Goal: Transaction & Acquisition: Purchase product/service

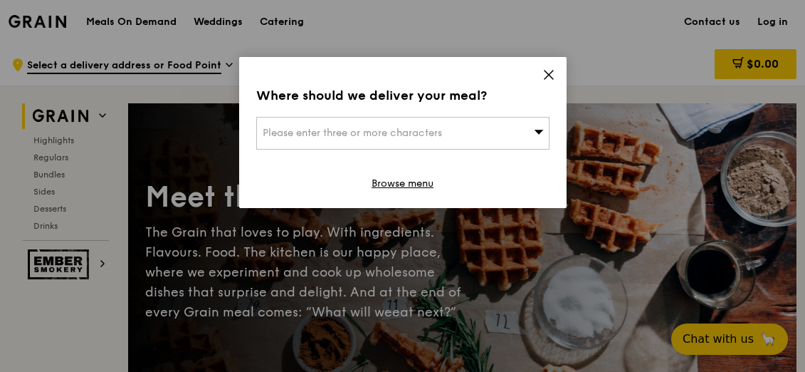
click at [354, 139] on div "Please enter three or more characters" at bounding box center [402, 133] width 293 height 33
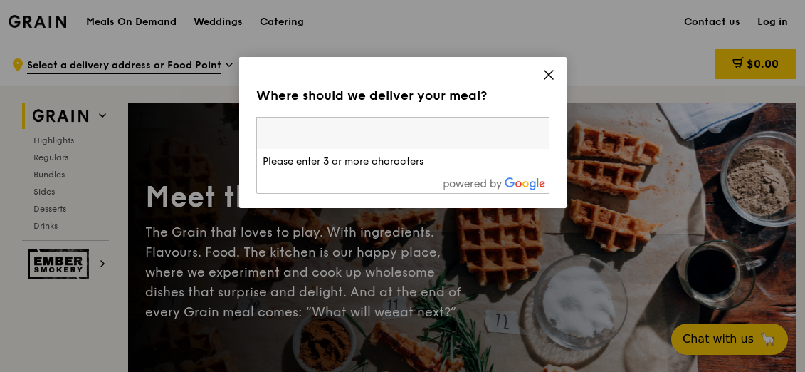
click at [540, 73] on div "Where should we deliver your meal? Please enter three or more characters Please…" at bounding box center [402, 132] width 327 height 151
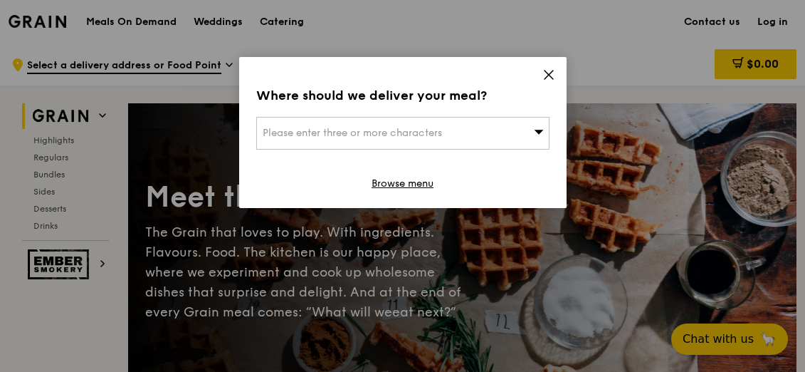
click at [556, 65] on div "Where should we deliver your meal? Please enter three or more characters Browse…" at bounding box center [402, 132] width 327 height 151
click at [547, 86] on div "Where should we deliver your meal?" at bounding box center [402, 95] width 293 height 20
click at [543, 78] on icon at bounding box center [548, 74] width 13 height 13
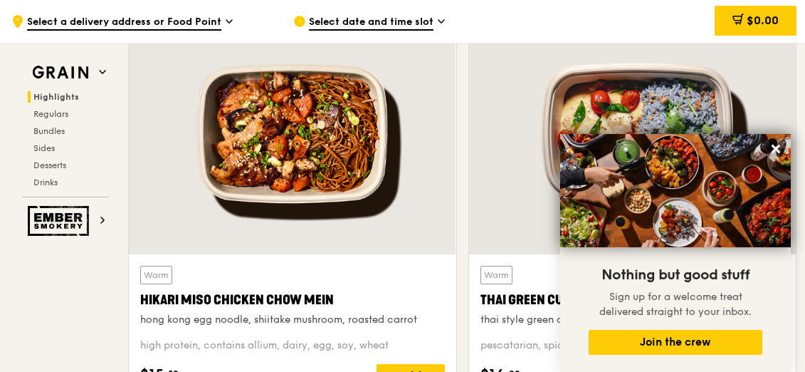
scroll to position [498, 0]
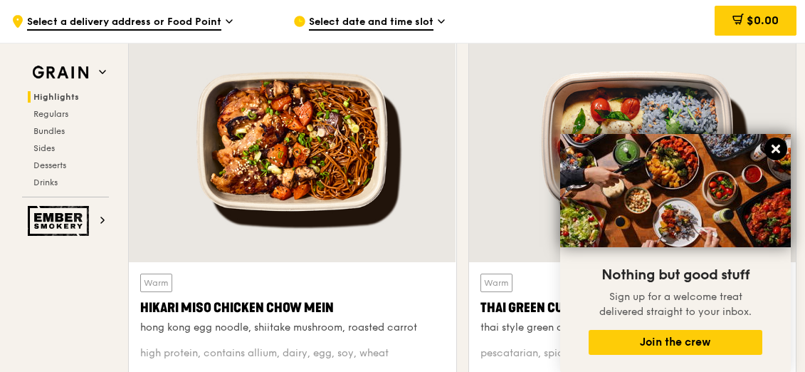
click at [776, 149] on icon at bounding box center [775, 148] width 9 height 9
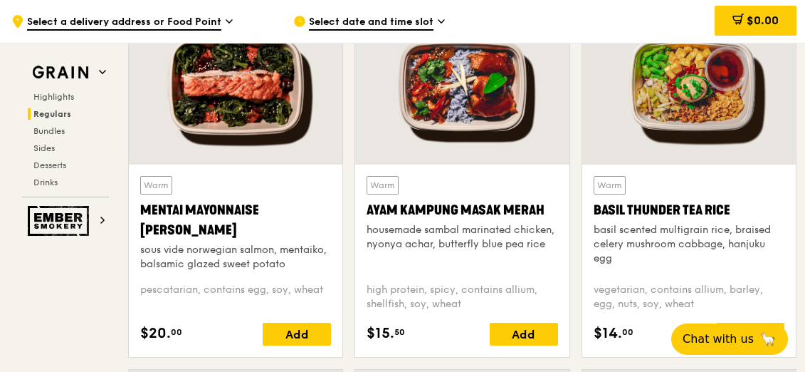
scroll to position [1282, 0]
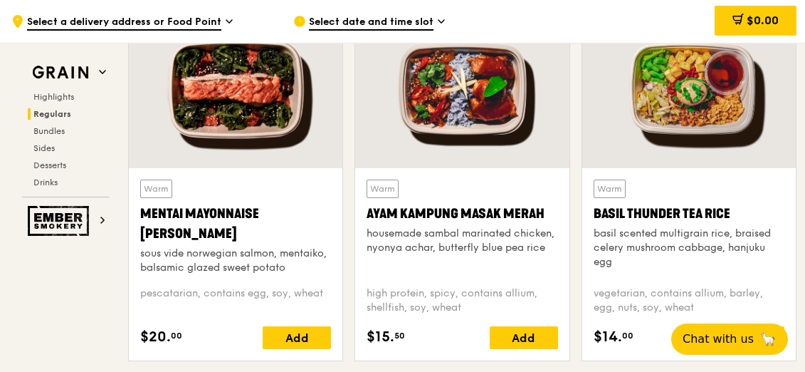
drag, startPoint x: 427, startPoint y: 223, endPoint x: 530, endPoint y: 259, distance: 109.2
click at [529, 258] on div "Warm Ayam [GEOGRAPHIC_DATA] housemade sambal marinated chicken, nyonya achar, b…" at bounding box center [462, 226] width 191 height 95
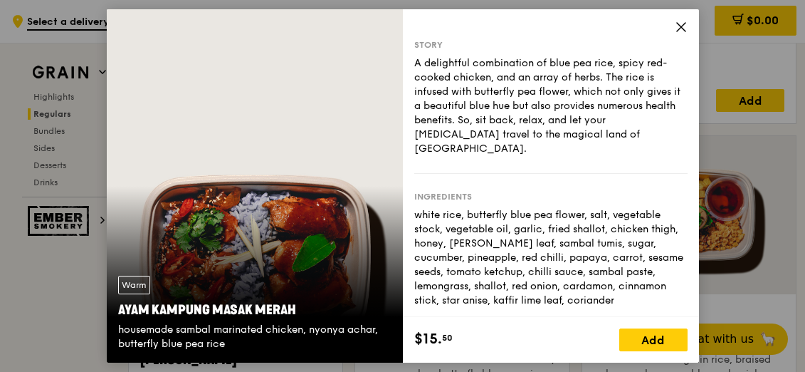
scroll to position [1140, 0]
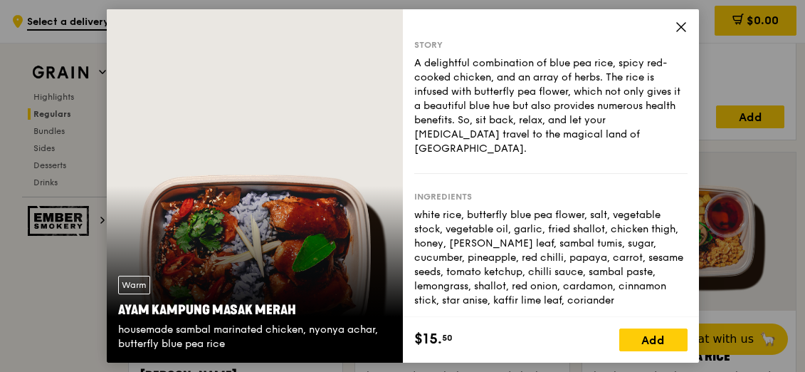
click at [676, 28] on icon at bounding box center [681, 27] width 13 height 13
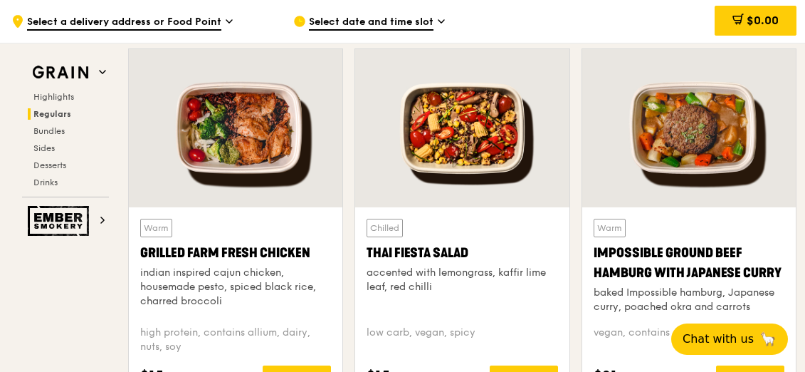
scroll to position [1567, 0]
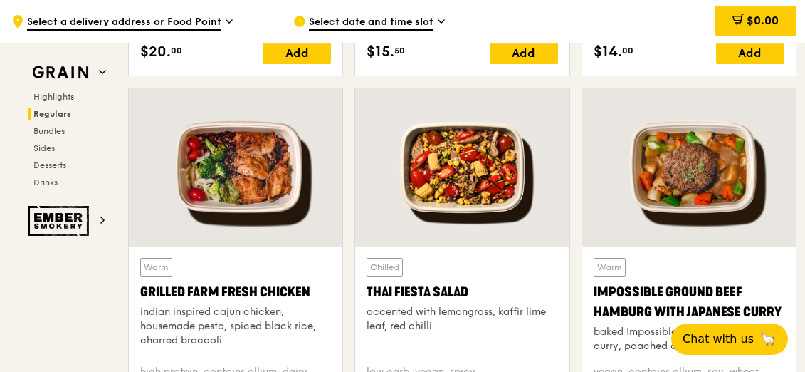
drag, startPoint x: 376, startPoint y: 313, endPoint x: 451, endPoint y: 325, distance: 76.4
click at [451, 325] on div "accented with lemongrass, kaffir lime leaf, red chilli" at bounding box center [462, 319] width 191 height 28
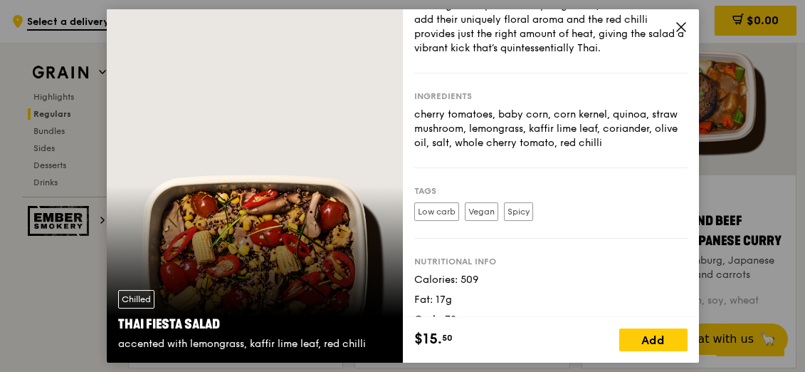
scroll to position [127, 0]
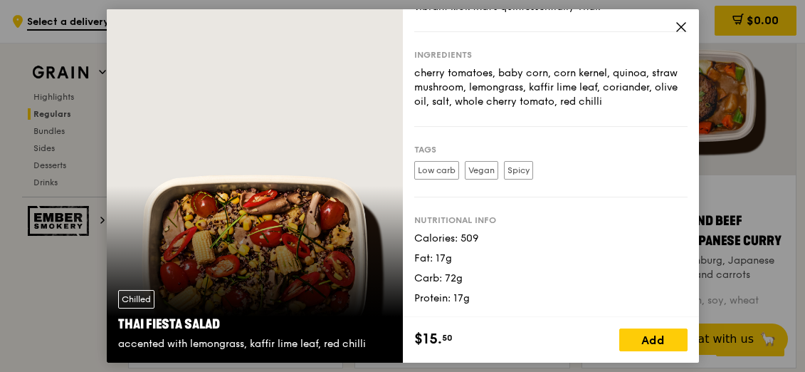
click at [680, 31] on icon at bounding box center [681, 27] width 13 height 13
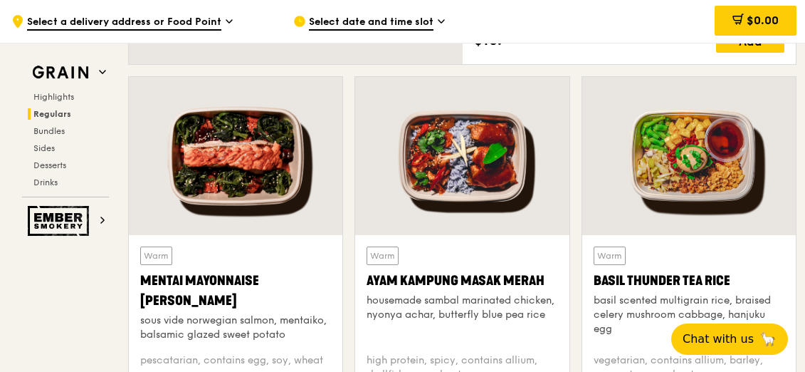
scroll to position [1282, 0]
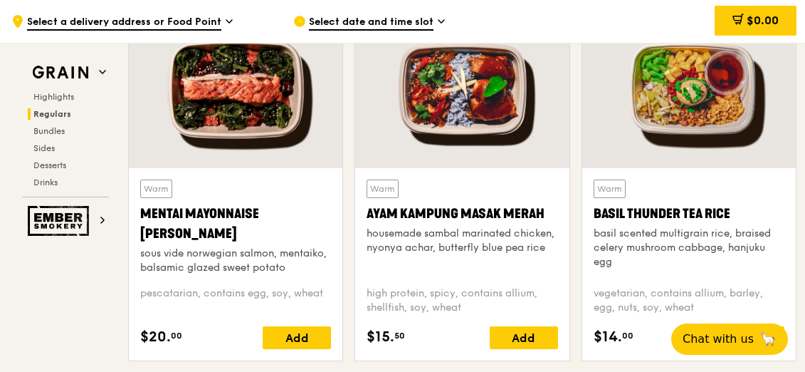
click at [294, 253] on div "sous vide norwegian salmon, mentaiko, balsamic glazed sweet potato" at bounding box center [235, 260] width 191 height 28
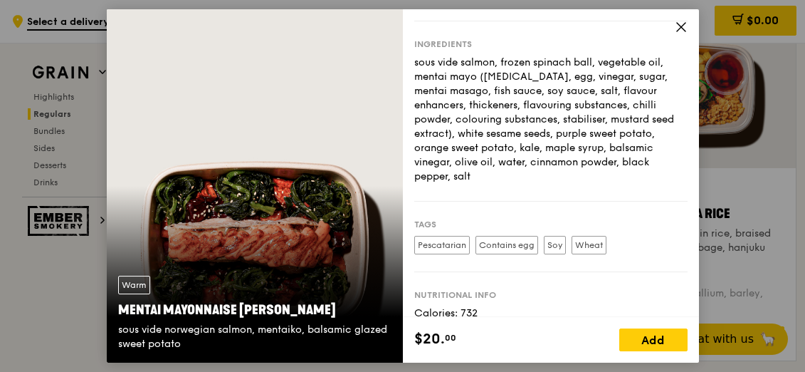
scroll to position [226, 0]
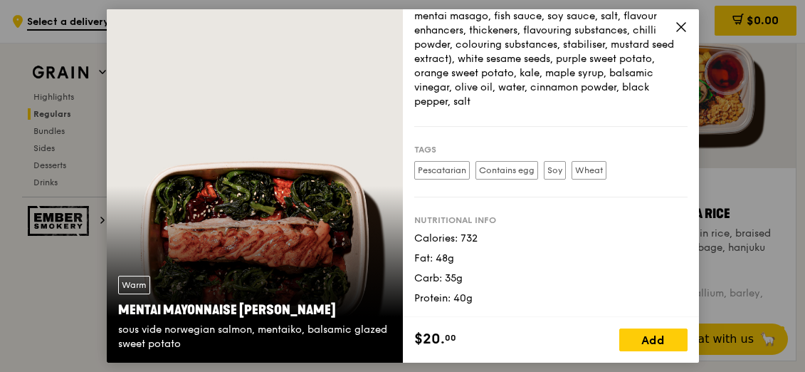
click at [673, 26] on div "sous vide salmon, frozen spinach ball, vegetable oil, mentai mayo ([MEDICAL_DAT…" at bounding box center [550, 45] width 273 height 128
click at [675, 24] on icon at bounding box center [681, 27] width 13 height 13
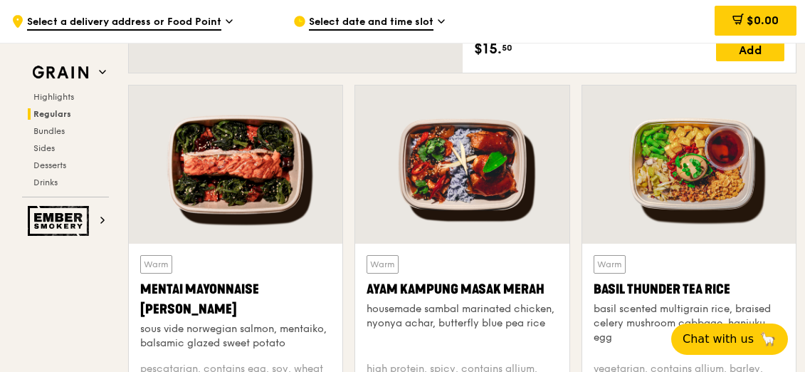
scroll to position [1211, 0]
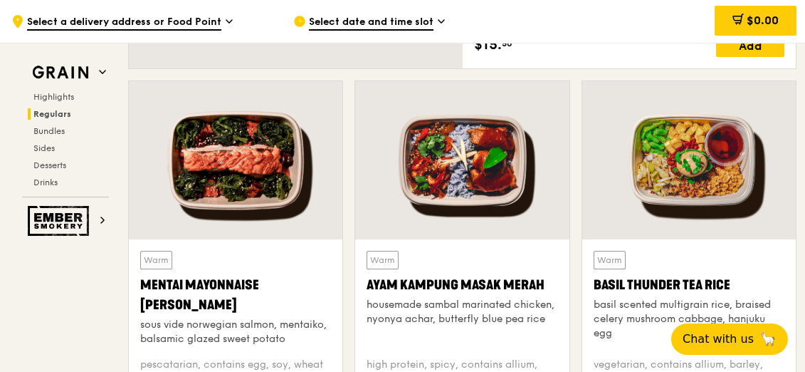
click at [507, 184] on div at bounding box center [462, 160] width 214 height 158
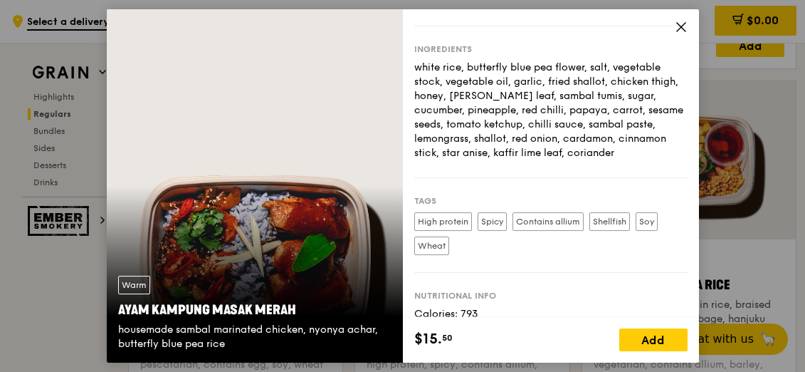
scroll to position [208, 0]
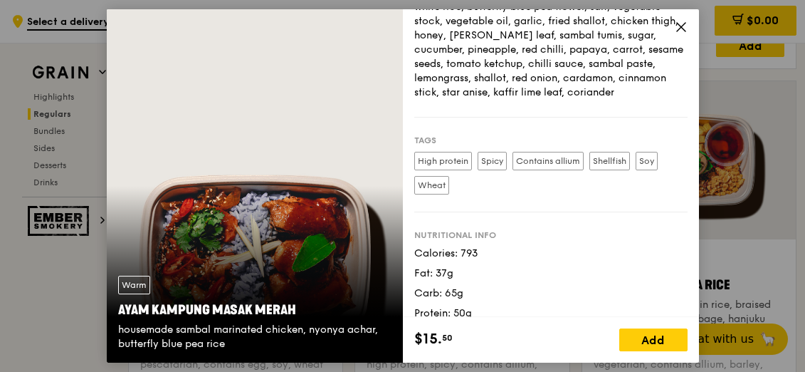
click at [680, 21] on icon at bounding box center [681, 27] width 13 height 13
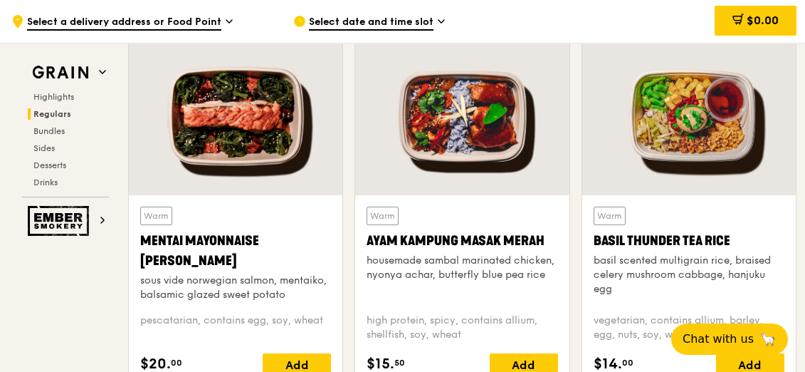
scroll to position [1282, 0]
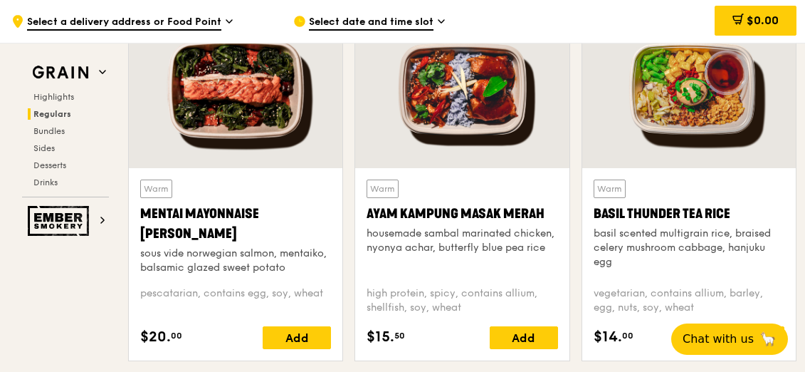
click at [676, 122] on div at bounding box center [689, 89] width 214 height 158
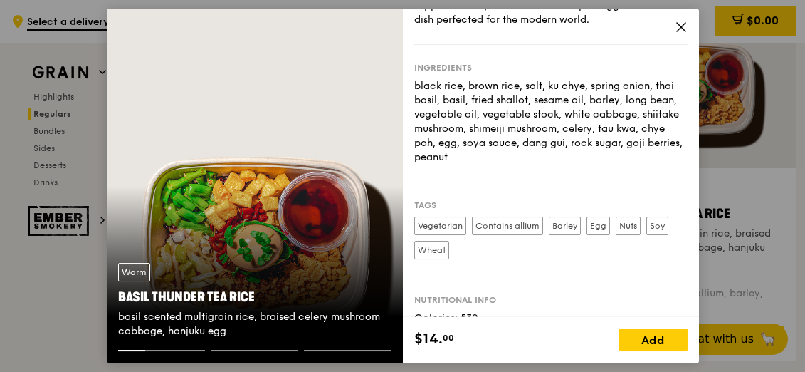
scroll to position [215, 0]
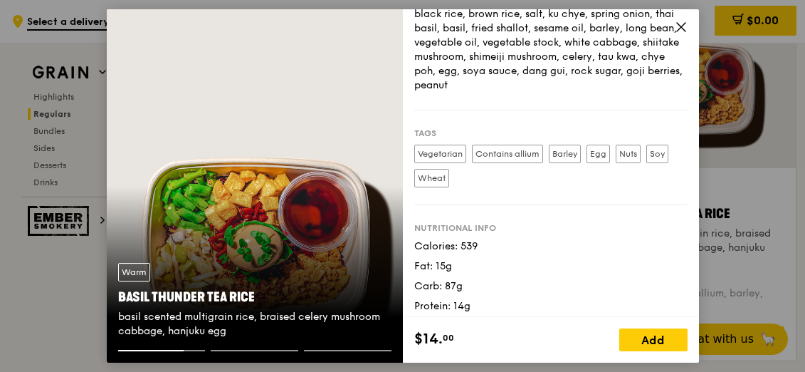
click at [678, 24] on icon at bounding box center [681, 27] width 13 height 13
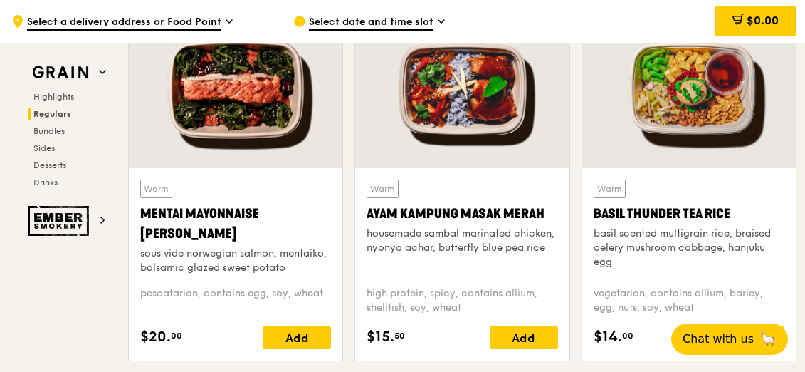
click at [236, 228] on div "Mentai Mayonnaise [PERSON_NAME]" at bounding box center [235, 224] width 191 height 40
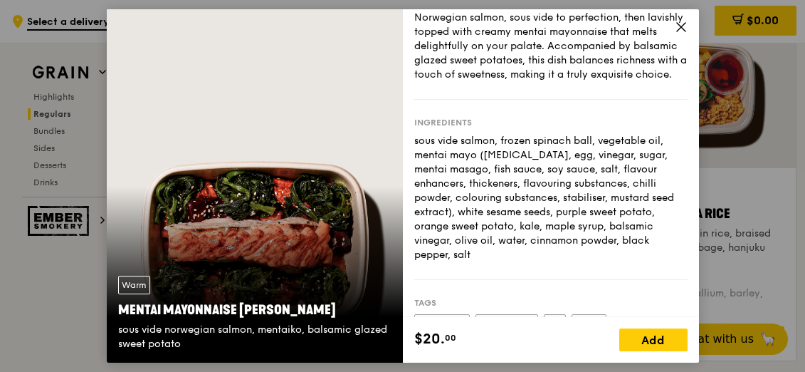
scroll to position [0, 0]
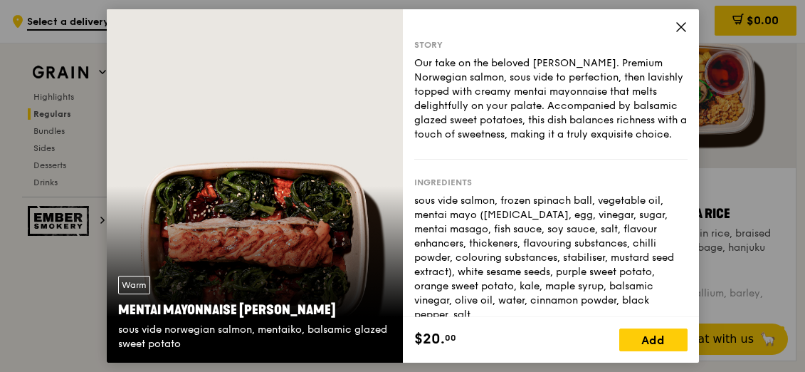
drag, startPoint x: 462, startPoint y: 75, endPoint x: 504, endPoint y: 135, distance: 73.6
click at [504, 135] on div "Our take on the beloved [PERSON_NAME]. Premium Norwegian salmon, sous vide to p…" at bounding box center [550, 98] width 273 height 85
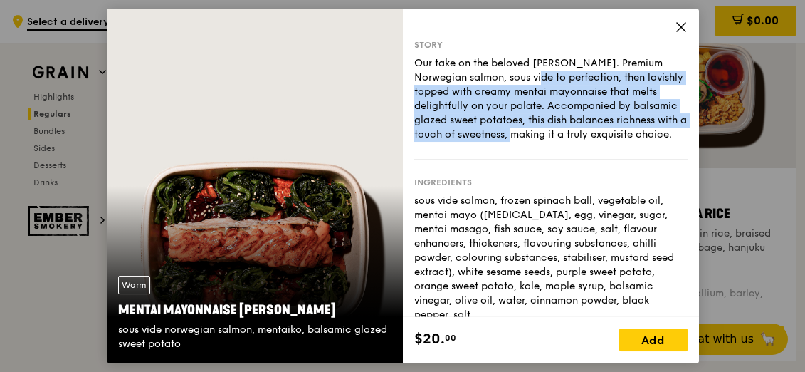
click at [504, 135] on div "Our take on the beloved [PERSON_NAME]. Premium Norwegian salmon, sous vide to p…" at bounding box center [550, 98] width 273 height 85
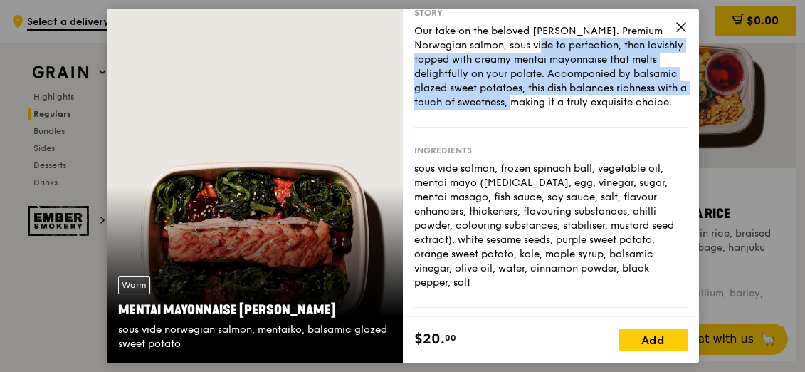
scroll to position [71, 0]
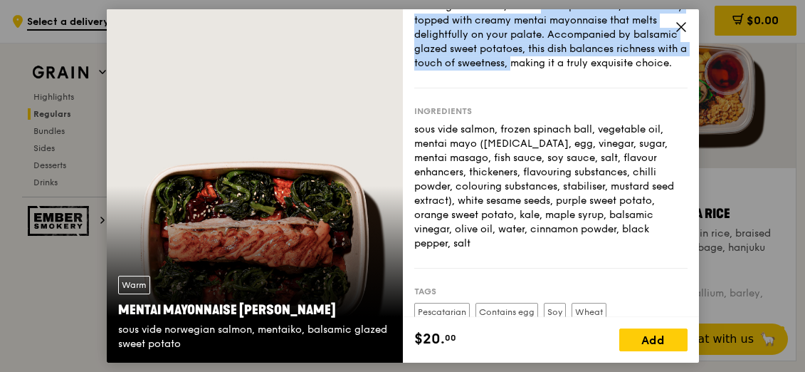
click at [512, 166] on div "sous vide salmon, frozen spinach ball, vegetable oil, mentai mayo ([MEDICAL_DAT…" at bounding box center [550, 186] width 273 height 128
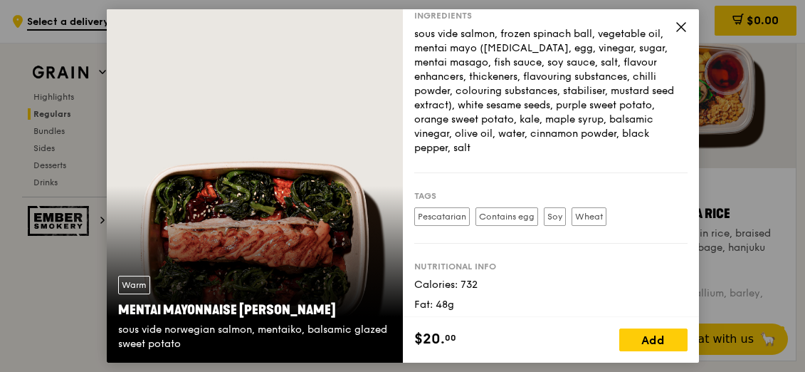
scroll to position [226, 0]
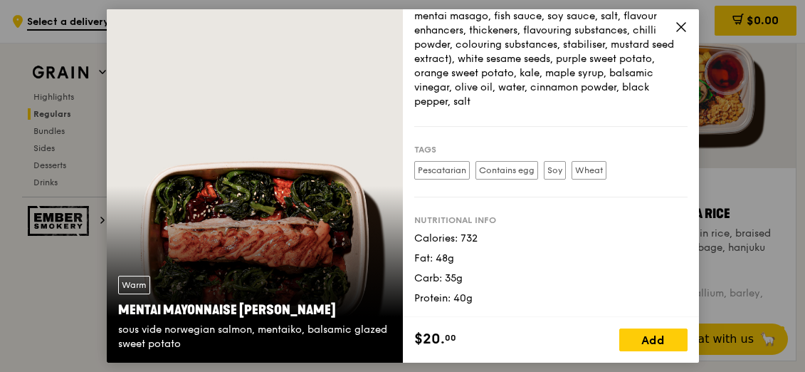
click at [678, 31] on icon at bounding box center [681, 27] width 13 height 13
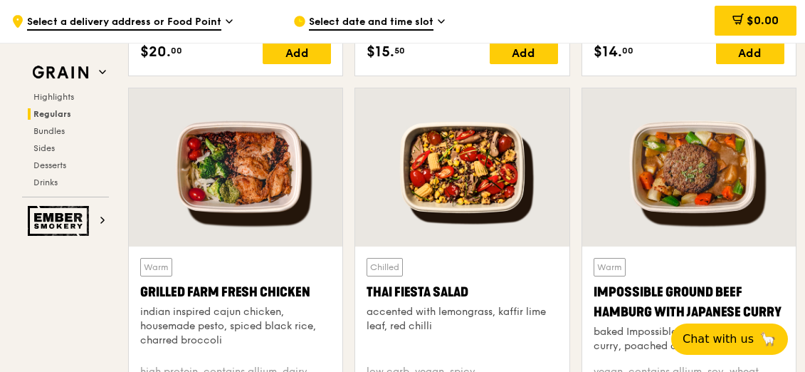
scroll to position [1638, 0]
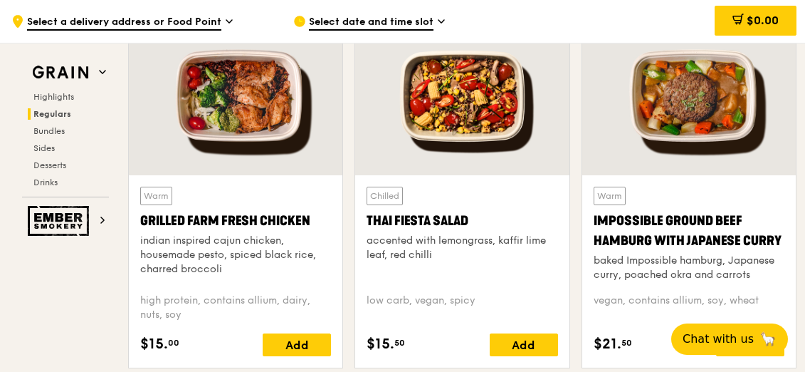
click at [332, 224] on div "Warm Grilled Farm Fresh Chicken indian inspired cajun chicken, housemade pesto,…" at bounding box center [236, 271] width 214 height 192
click at [309, 231] on div "Warm Grilled Farm Fresh Chicken indian inspired cajun chicken, housemade pesto,…" at bounding box center [235, 233] width 191 height 95
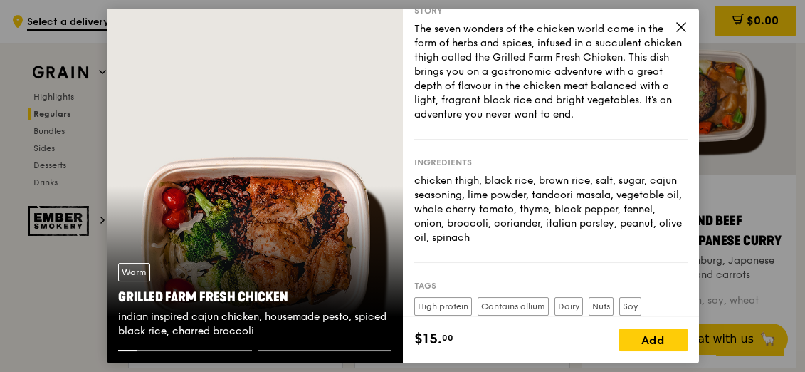
scroll to position [143, 0]
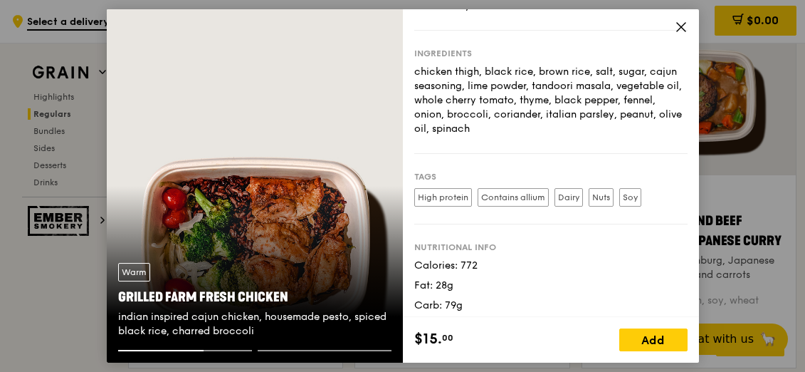
click at [675, 31] on icon at bounding box center [681, 27] width 13 height 13
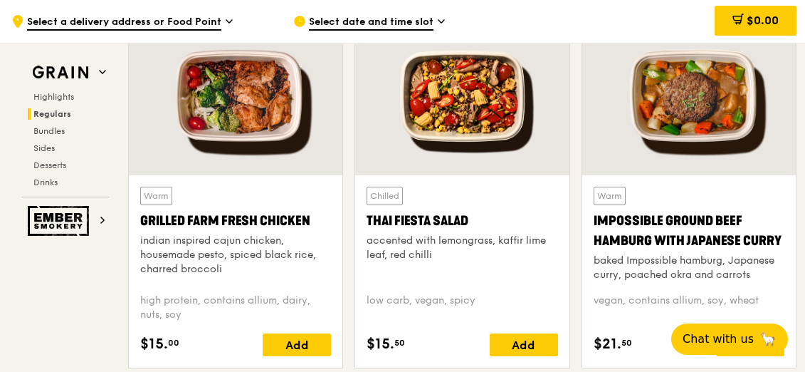
click at [496, 199] on div "Chilled Thai Fiesta Salad accented with lemongrass, kaffir lime leaf, red chilli" at bounding box center [462, 233] width 191 height 95
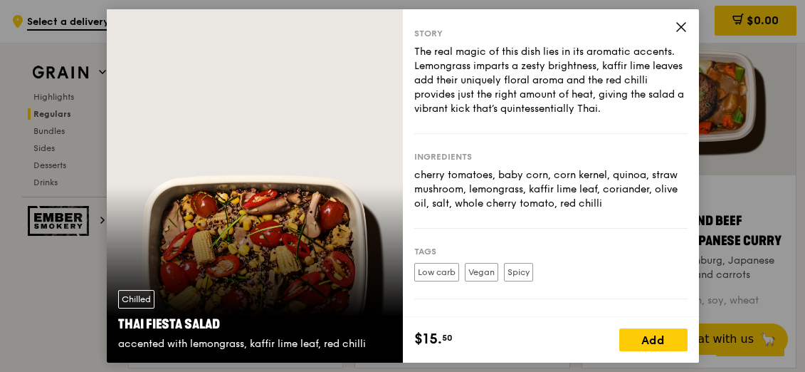
scroll to position [127, 0]
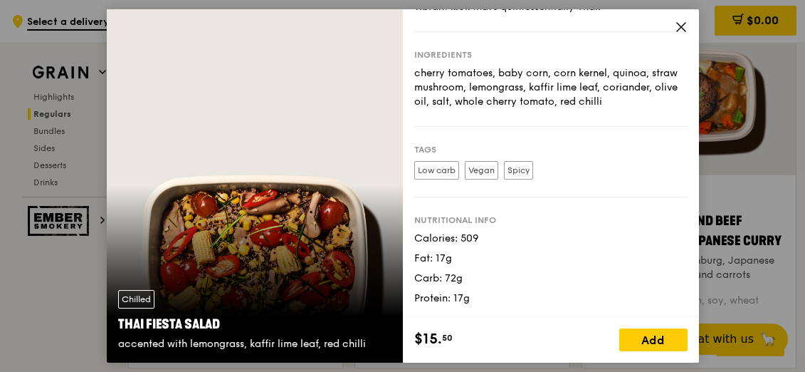
click at [676, 28] on icon at bounding box center [681, 27] width 13 height 13
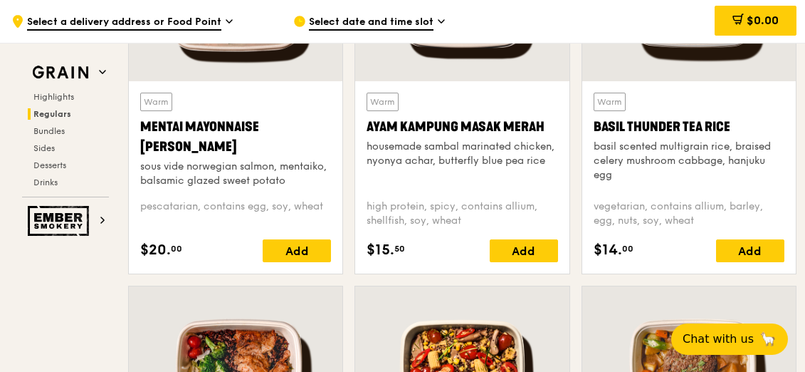
scroll to position [1354, 0]
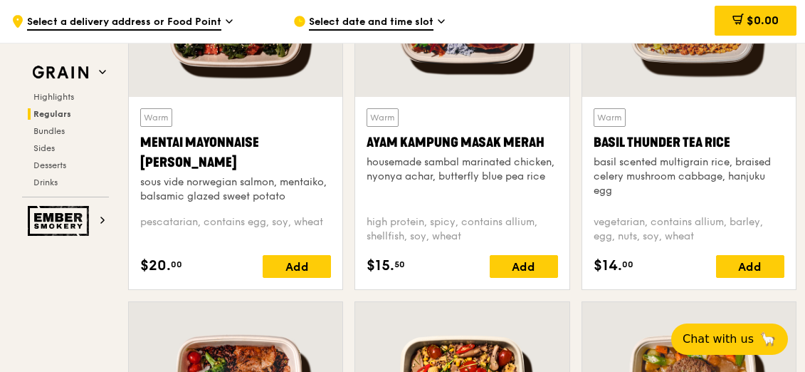
click at [677, 186] on div "basil scented multigrain rice, braised celery mushroom cabbage, hanjuku egg" at bounding box center [689, 176] width 191 height 43
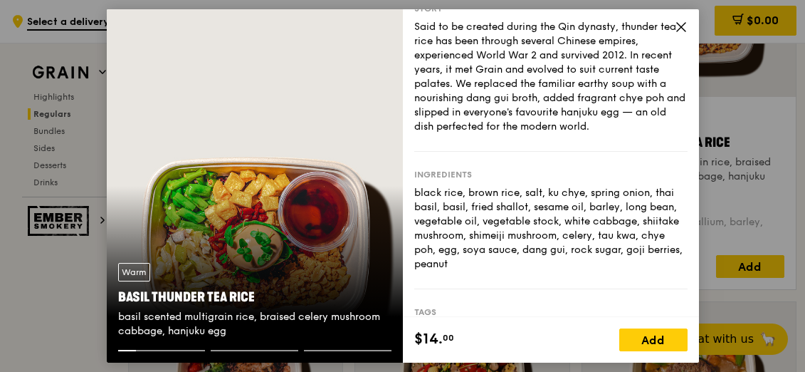
scroll to position [223, 0]
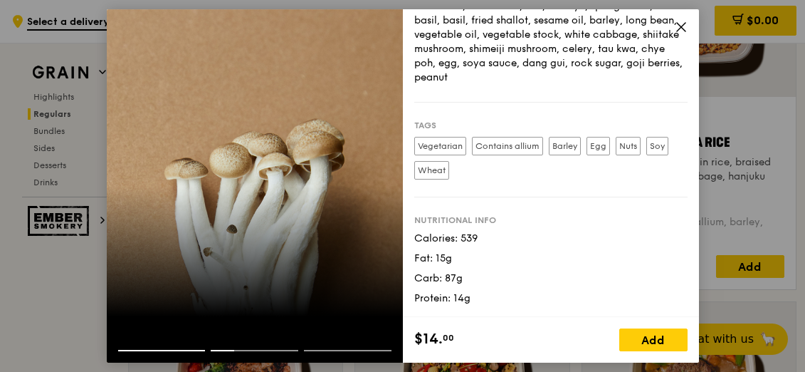
click at [678, 31] on icon at bounding box center [681, 27] width 13 height 13
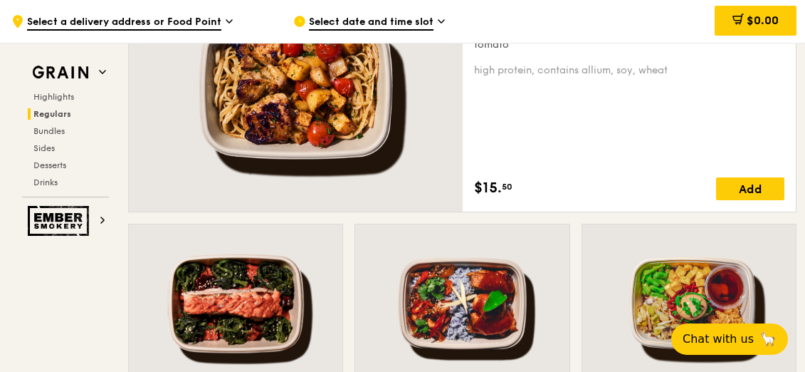
scroll to position [926, 0]
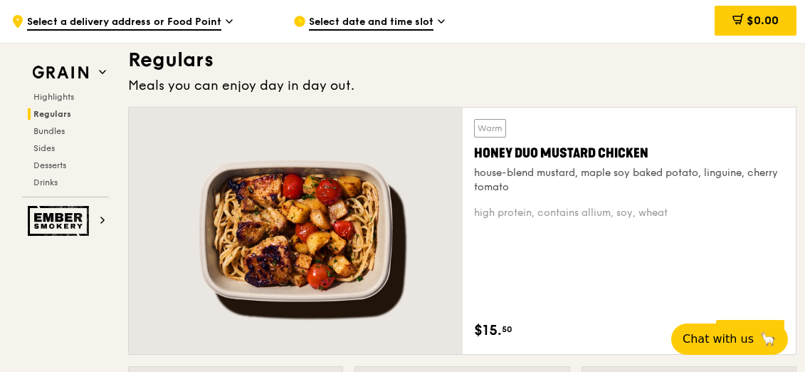
click at [552, 161] on div "Honey Duo Mustard Chicken" at bounding box center [629, 153] width 311 height 20
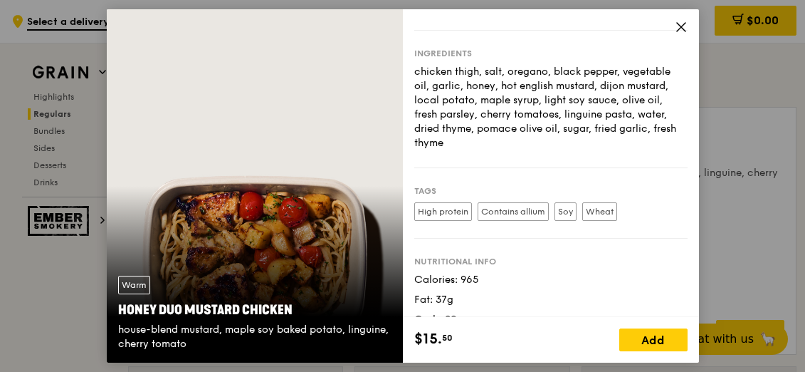
scroll to position [169, 0]
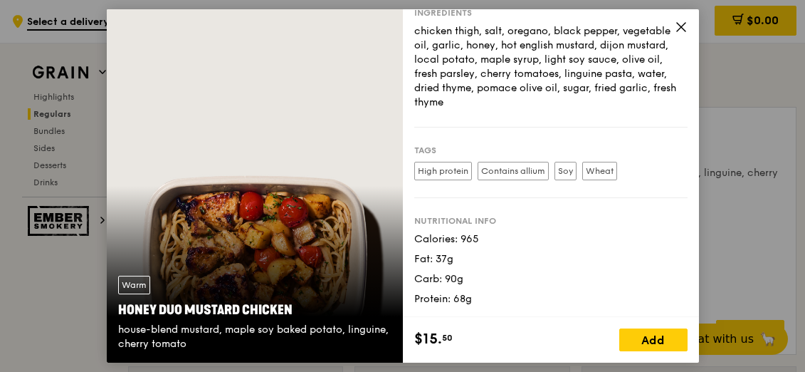
click at [677, 19] on div "Story Indulge in the savoury delights. Featuring tender chicken marinated in a …" at bounding box center [551, 162] width 296 height 307
click at [680, 21] on icon at bounding box center [681, 27] width 13 height 13
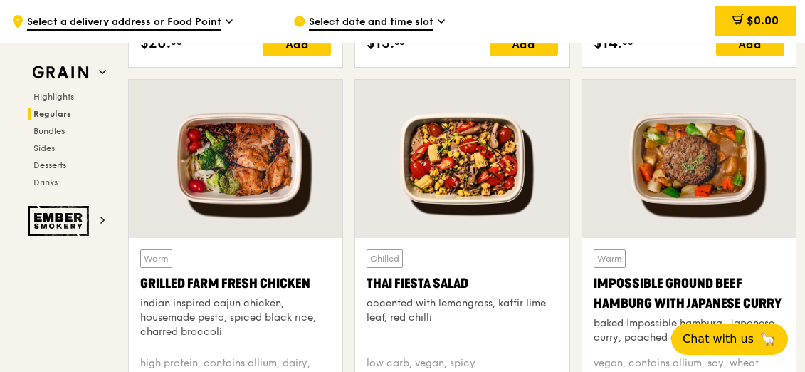
scroll to position [1638, 0]
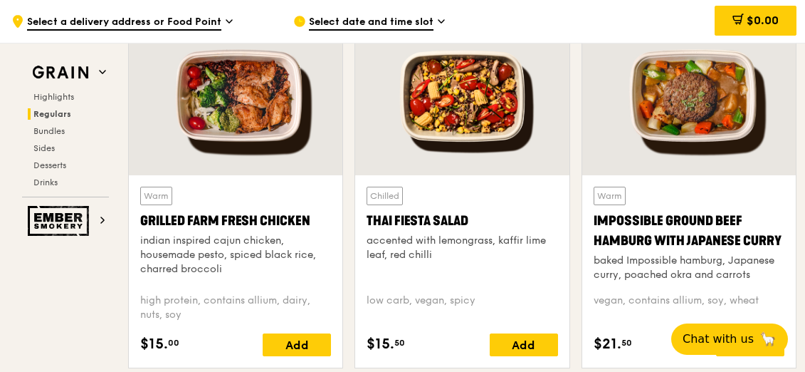
click at [242, 197] on div "Warm Grilled Farm Fresh Chicken indian inspired cajun chicken, housemade pesto,…" at bounding box center [235, 233] width 191 height 95
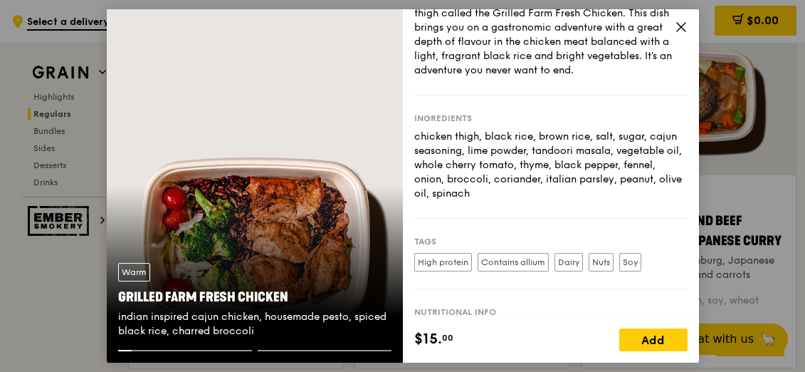
scroll to position [143, 0]
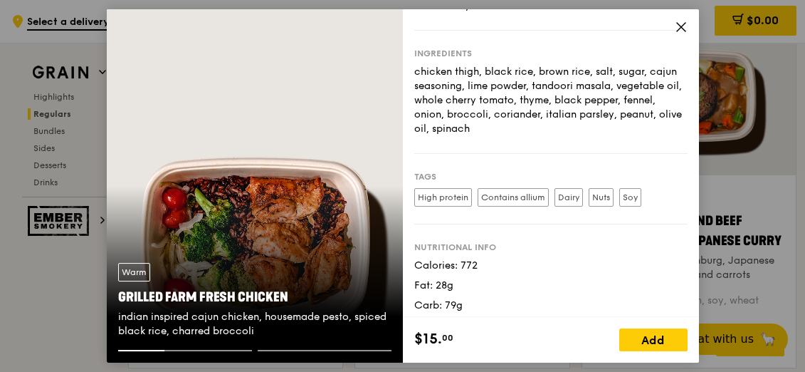
click at [680, 24] on icon at bounding box center [681, 27] width 13 height 13
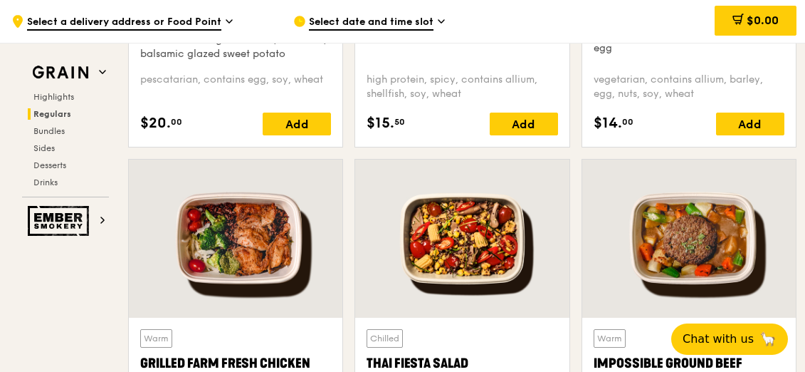
scroll to position [1282, 0]
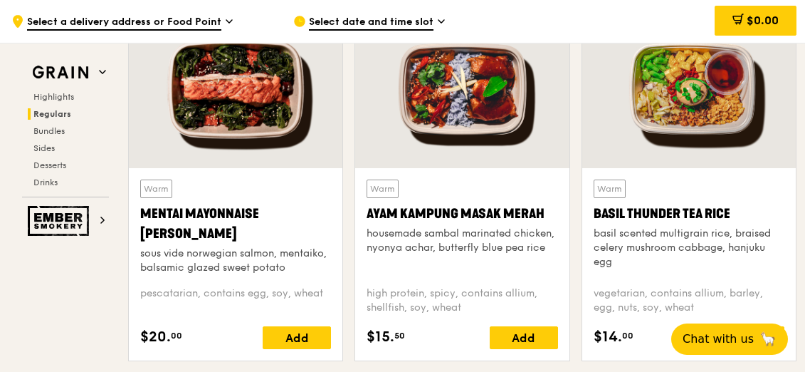
click at [493, 164] on div at bounding box center [462, 89] width 214 height 158
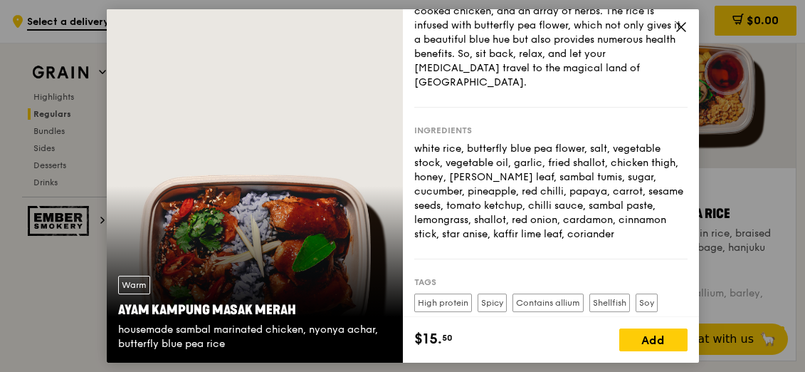
scroll to position [144, 0]
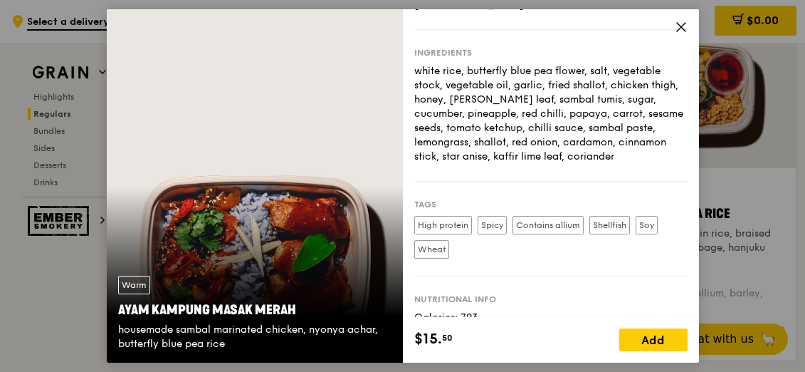
click at [672, 30] on div "Ingredients white rice, butterfly blue pea flower, salt, vegetable stock, veget…" at bounding box center [550, 106] width 273 height 152
click at [675, 25] on icon at bounding box center [681, 27] width 13 height 13
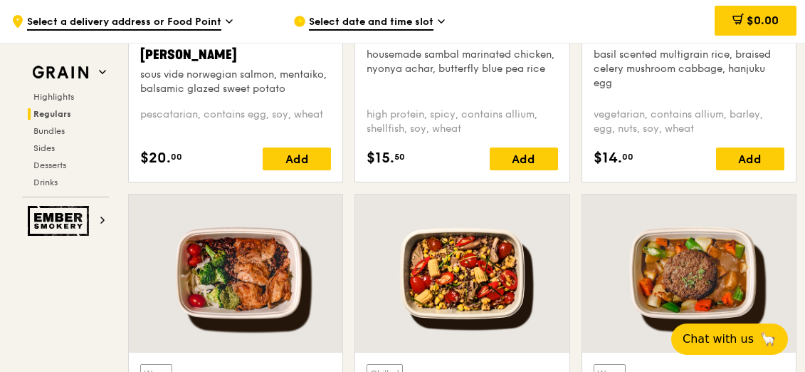
scroll to position [1567, 0]
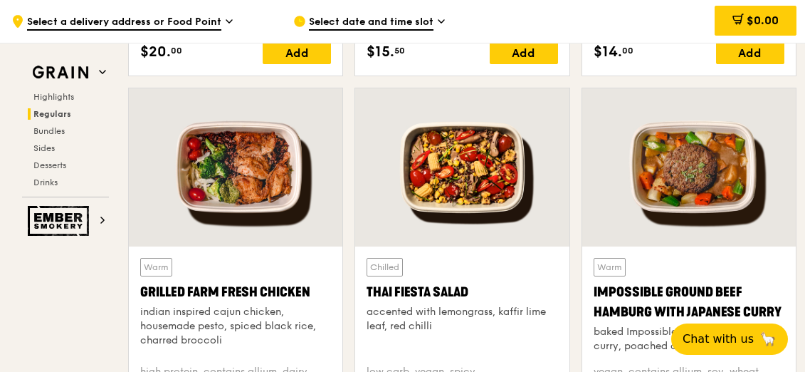
click at [309, 299] on div "Grilled Farm Fresh Chicken" at bounding box center [235, 292] width 191 height 20
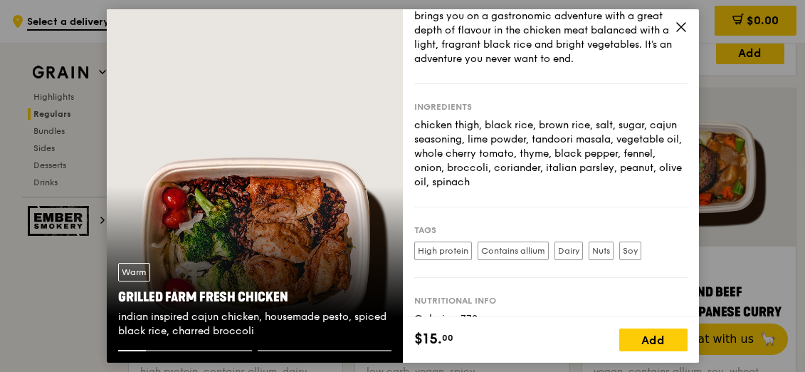
scroll to position [143, 0]
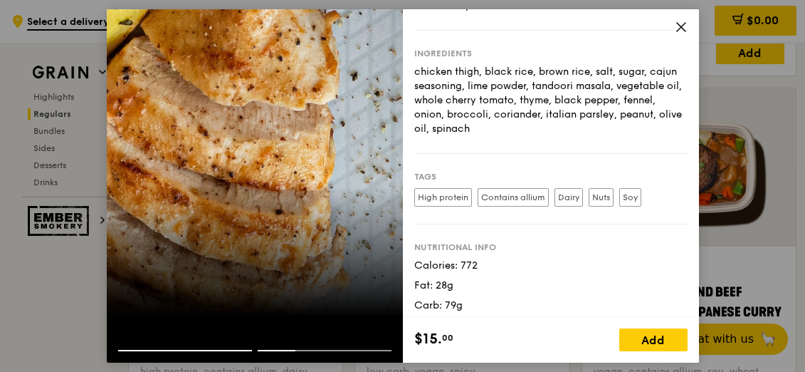
click at [291, 122] on div at bounding box center [255, 185] width 296 height 353
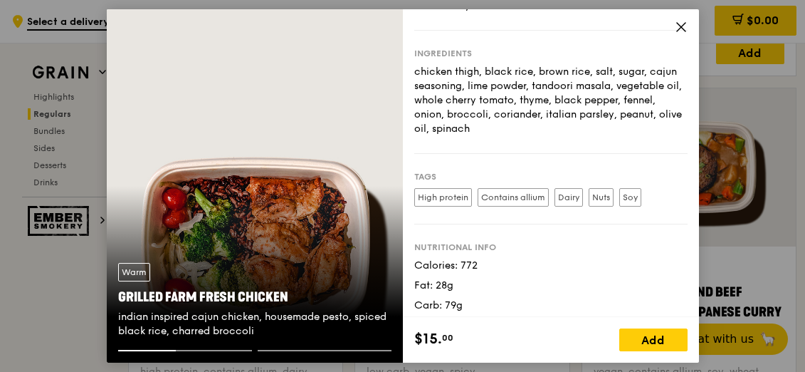
click at [683, 26] on icon at bounding box center [681, 27] width 13 height 13
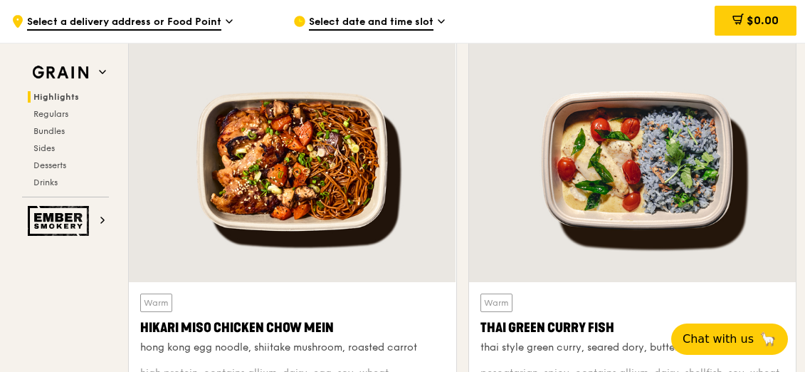
scroll to position [570, 0]
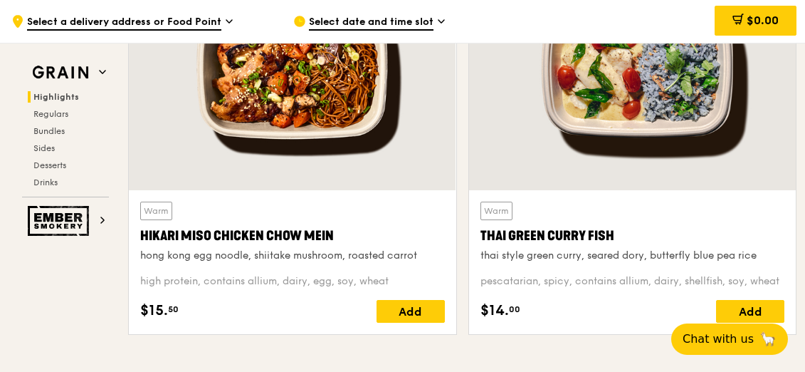
click at [571, 142] on div at bounding box center [632, 69] width 327 height 241
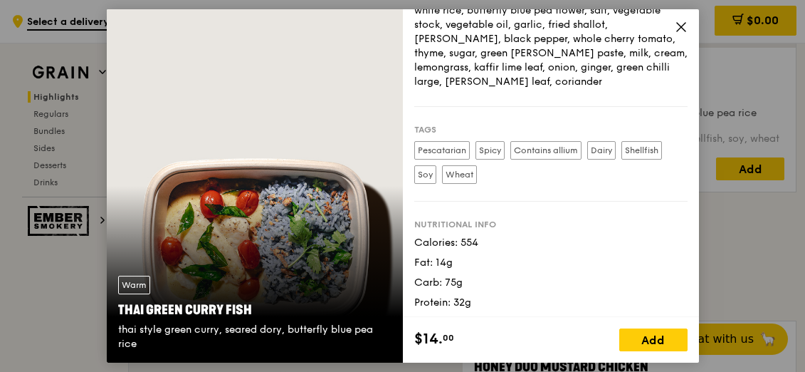
scroll to position [179, 0]
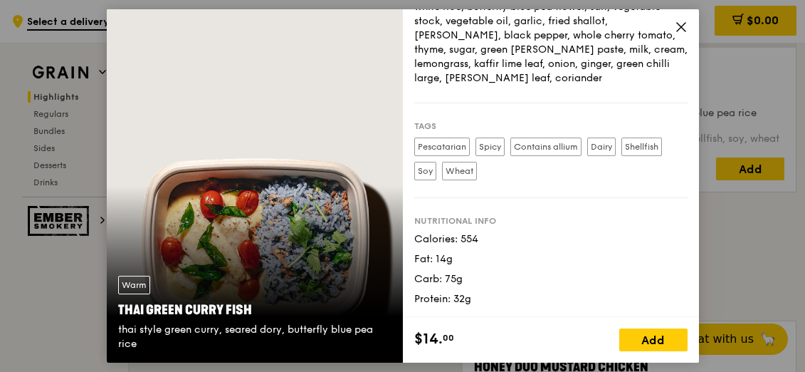
click at [675, 29] on icon at bounding box center [681, 27] width 13 height 13
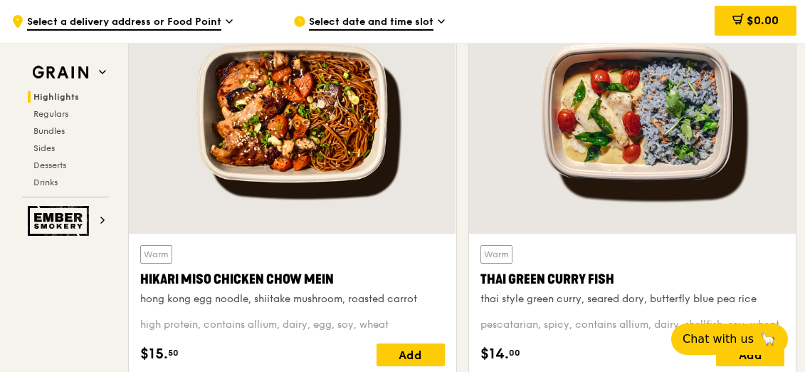
scroll to position [498, 0]
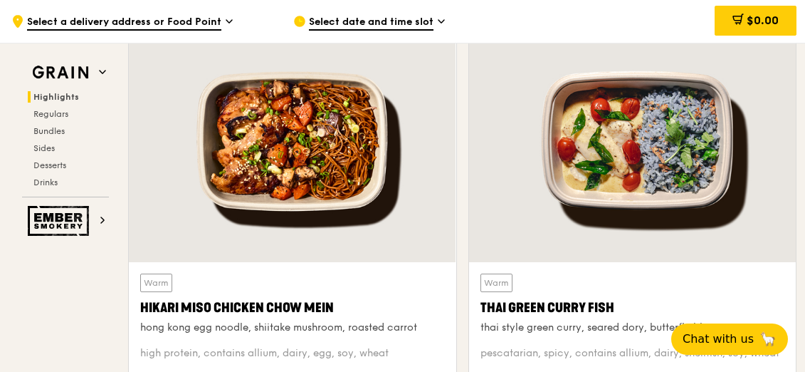
click at [384, 168] on div at bounding box center [292, 141] width 327 height 241
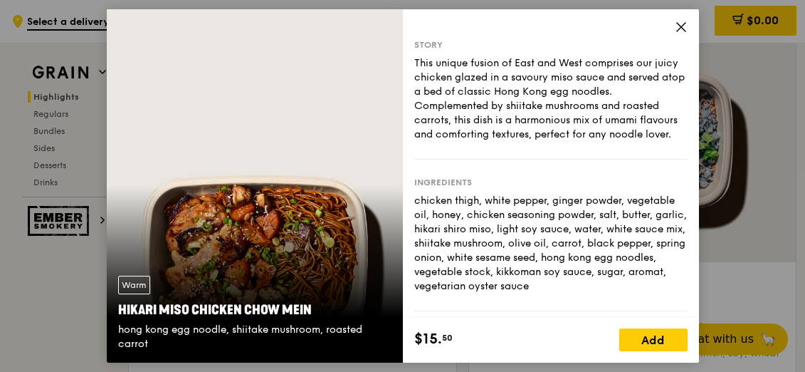
scroll to position [215, 0]
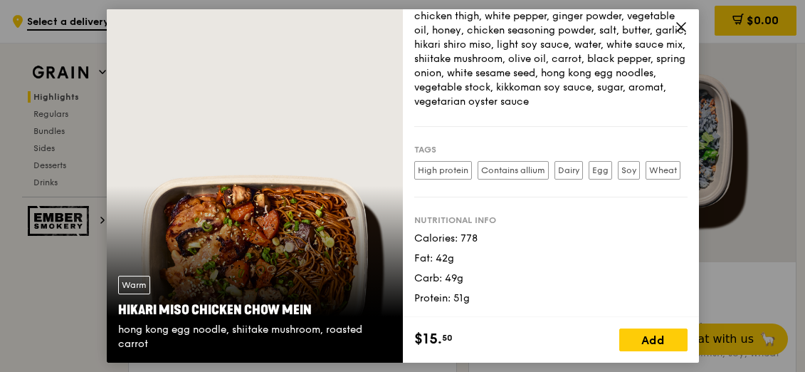
click at [678, 21] on icon at bounding box center [681, 27] width 13 height 13
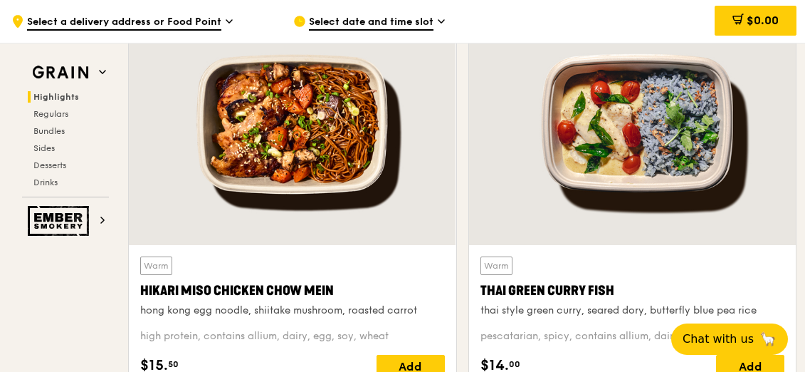
scroll to position [498, 0]
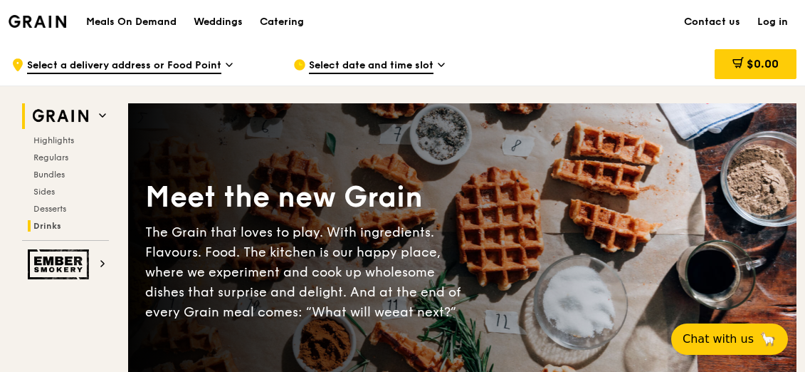
click at [36, 226] on span "Drinks" at bounding box center [47, 226] width 28 height 10
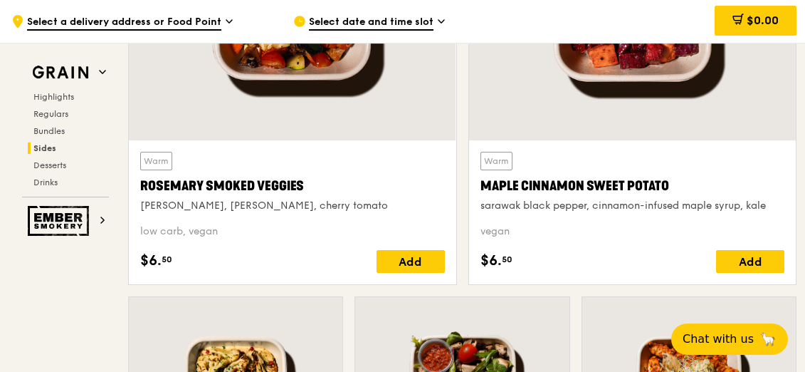
scroll to position [3374, 0]
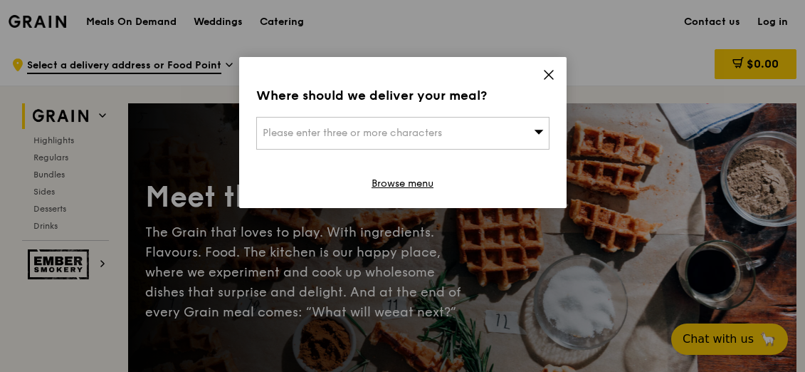
click at [542, 77] on icon at bounding box center [548, 74] width 13 height 13
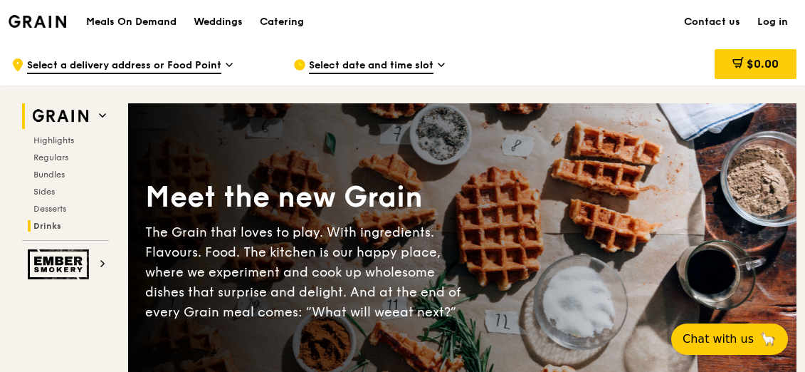
click at [41, 228] on span "Drinks" at bounding box center [47, 226] width 28 height 10
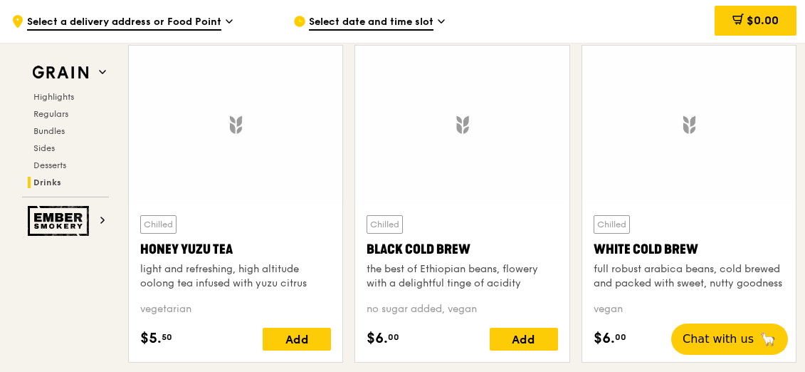
scroll to position [5272, 0]
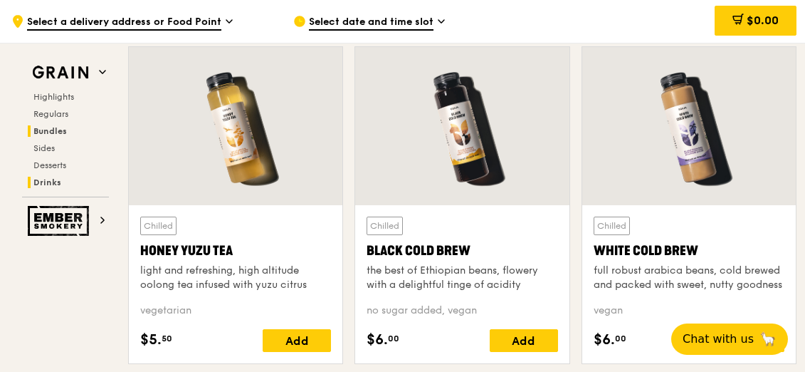
click at [63, 132] on span "Bundles" at bounding box center [49, 131] width 33 height 10
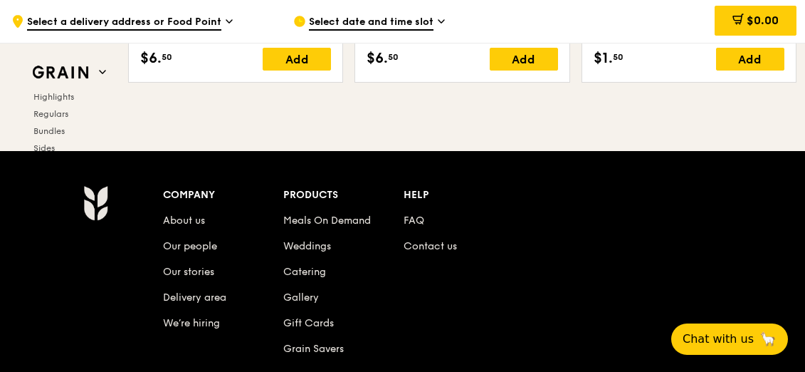
scroll to position [5936, 0]
